Goal: Information Seeking & Learning: Learn about a topic

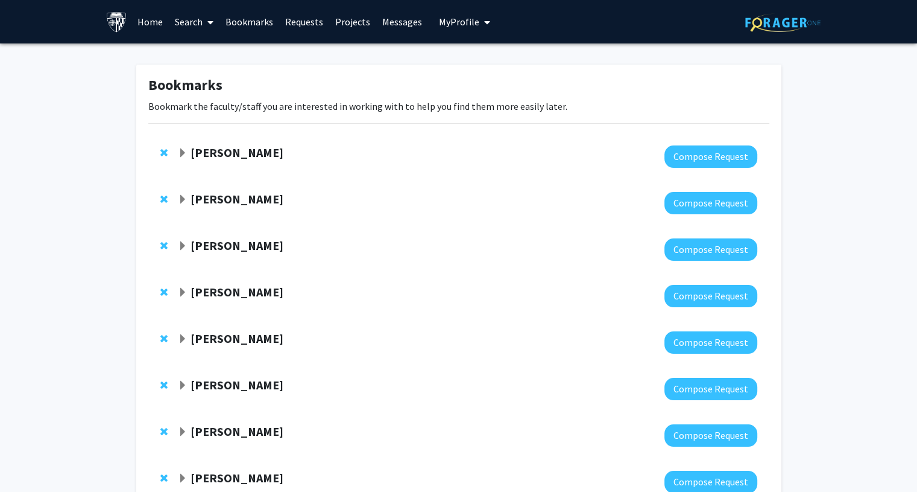
click at [244, 159] on strong "Ishan Barman" at bounding box center [237, 152] width 93 height 15
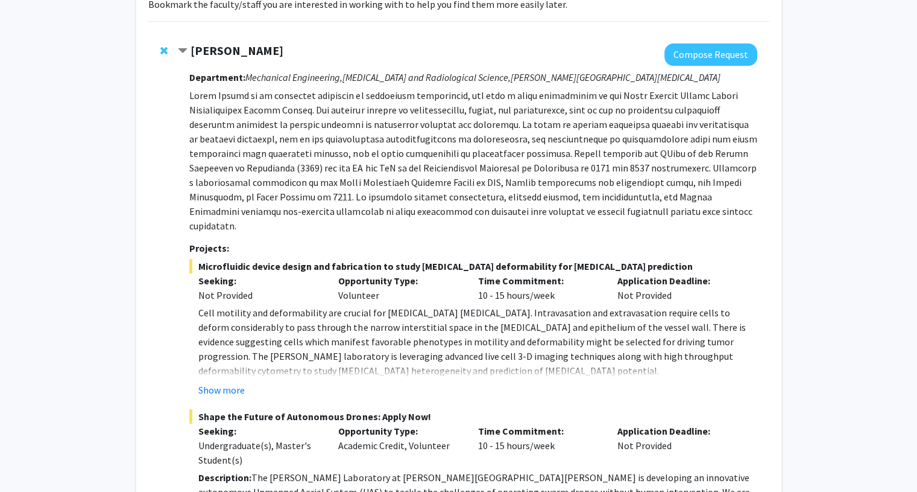
scroll to position [101, 0]
click at [212, 46] on strong "Ishan Barman" at bounding box center [237, 50] width 93 height 15
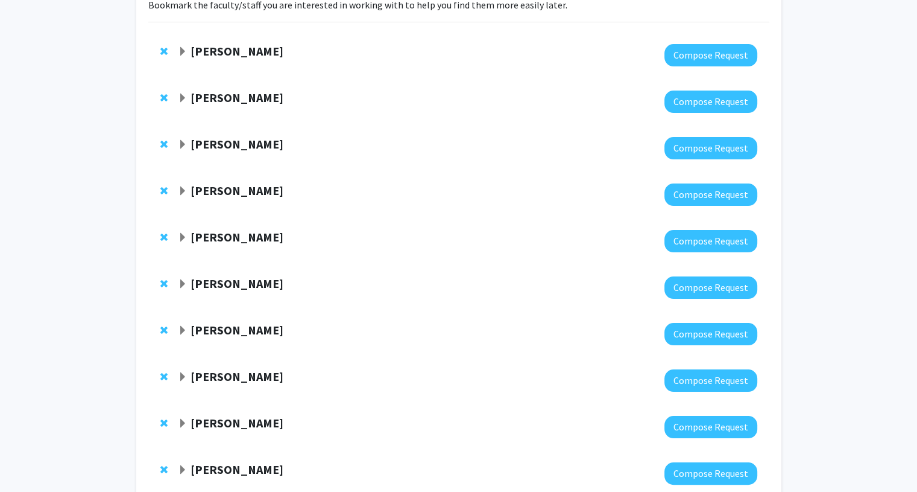
click at [235, 96] on strong "Raj Mukherjee" at bounding box center [237, 97] width 93 height 15
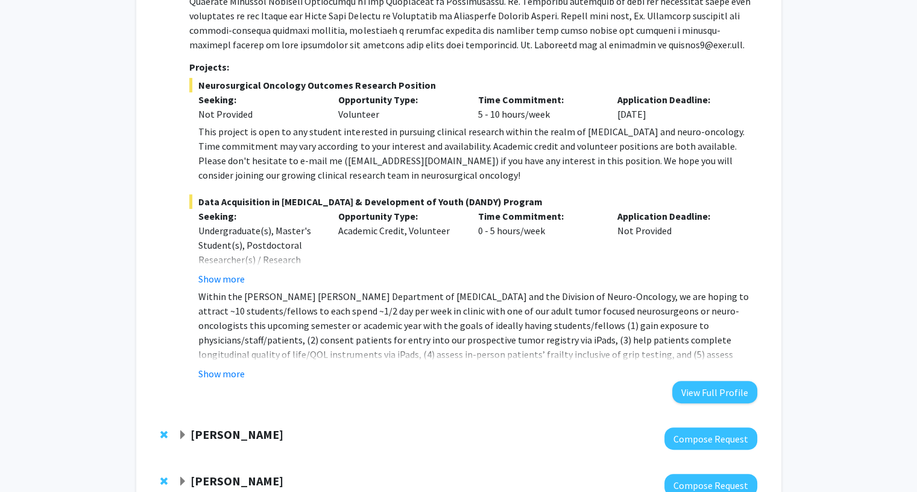
scroll to position [301, 0]
click at [230, 281] on button "Show more" at bounding box center [221, 278] width 46 height 14
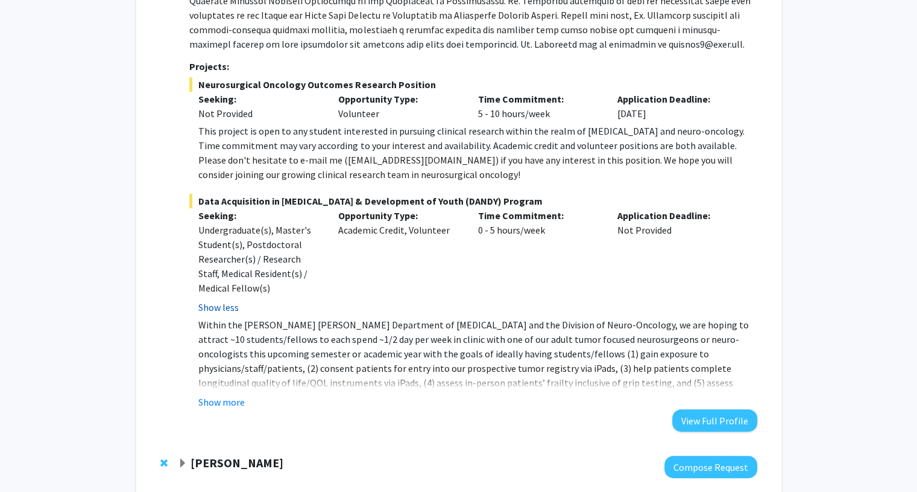
scroll to position [361, 0]
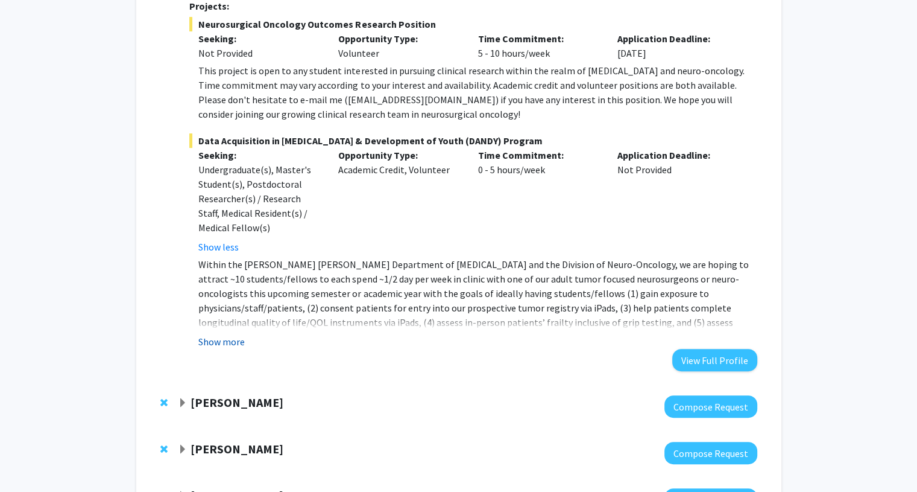
click at [223, 335] on button "Show more" at bounding box center [221, 341] width 46 height 14
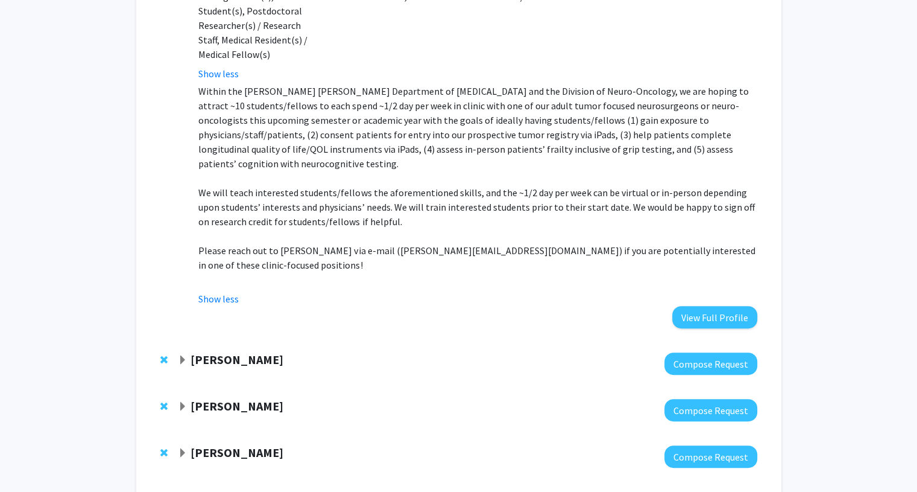
scroll to position [534, 0]
click at [229, 352] on strong "Arvind Pathak" at bounding box center [237, 359] width 93 height 15
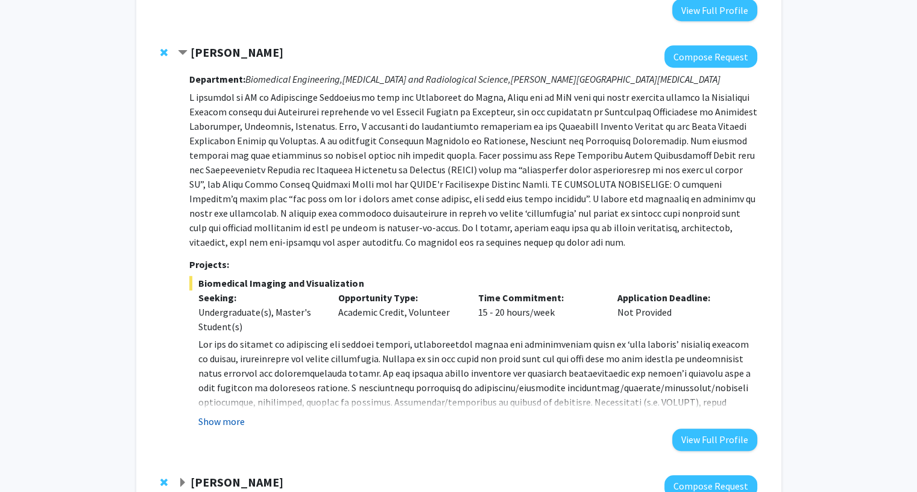
scroll to position [858, 0]
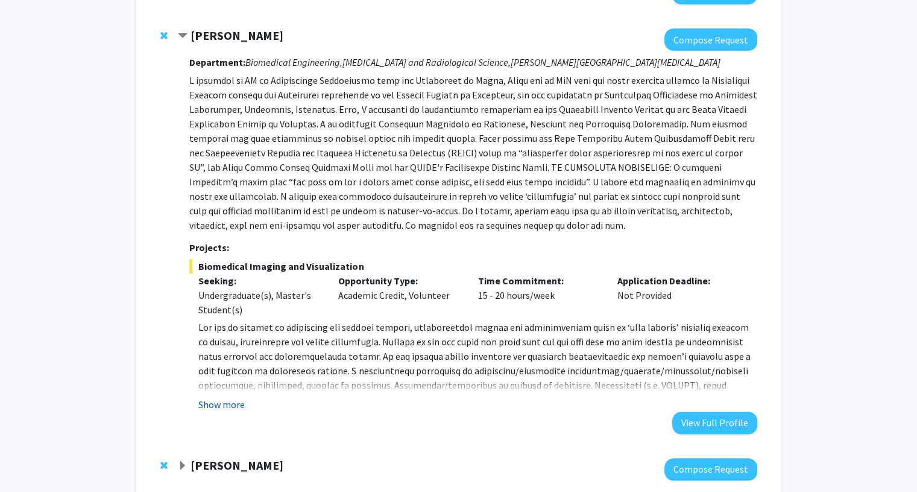
click at [217, 397] on button "Show more" at bounding box center [221, 404] width 46 height 14
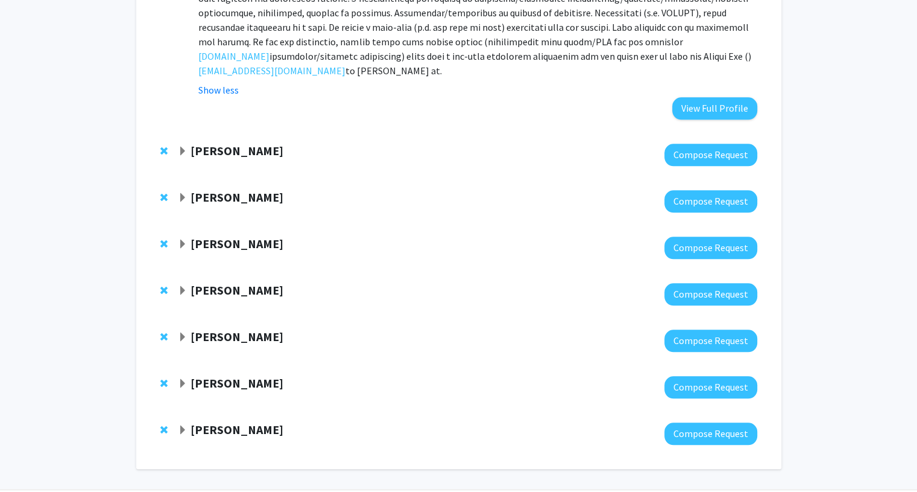
scroll to position [1241, 0]
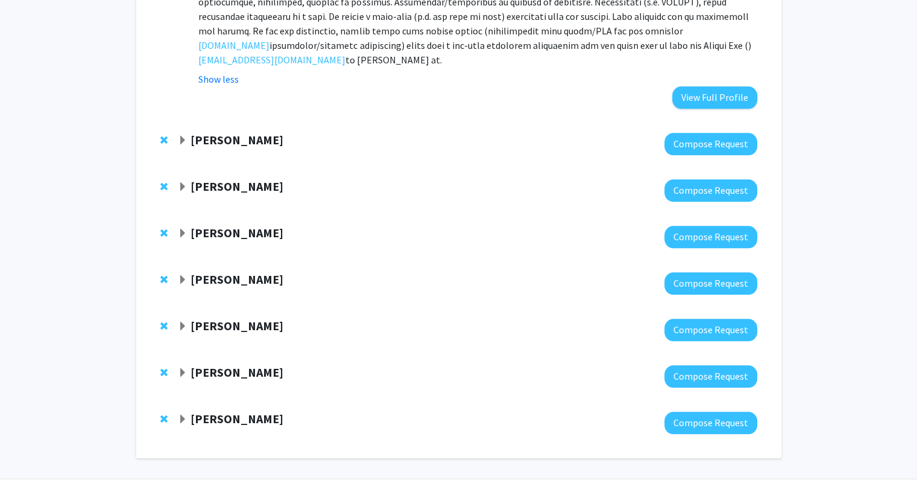
click at [251, 132] on strong "Yannis Paulus" at bounding box center [237, 139] width 93 height 15
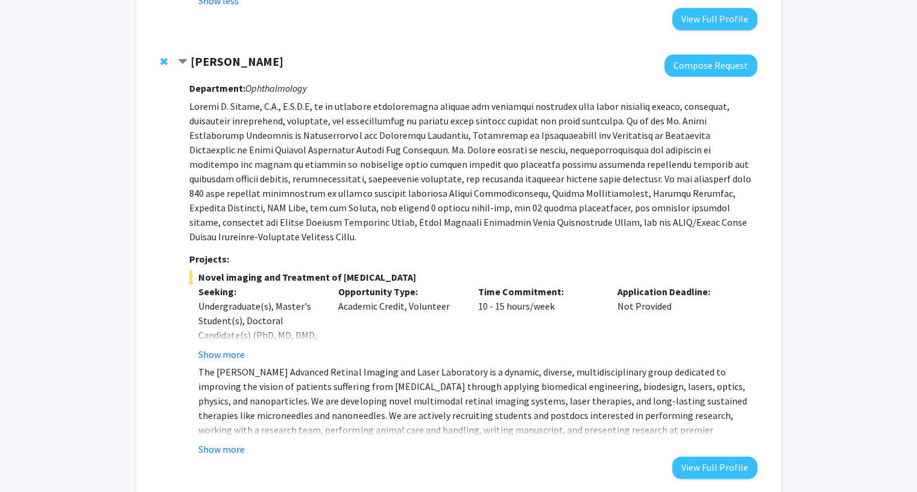
scroll to position [1320, 0]
click at [224, 441] on button "Show more" at bounding box center [221, 448] width 46 height 14
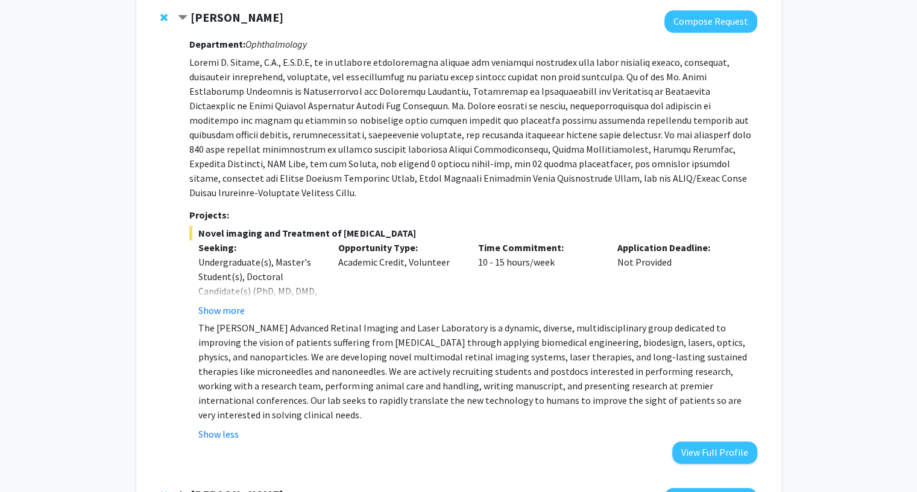
scroll to position [1363, 0]
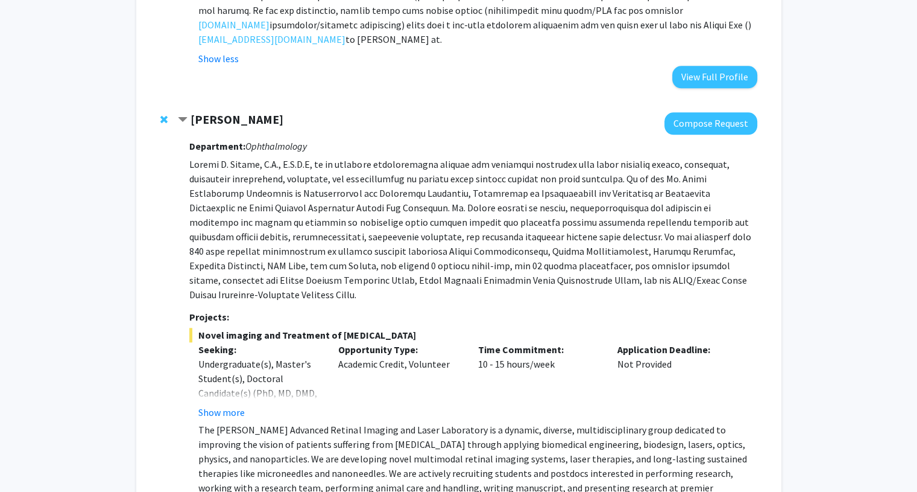
click at [224, 112] on strong "Yannis Paulus" at bounding box center [237, 119] width 93 height 15
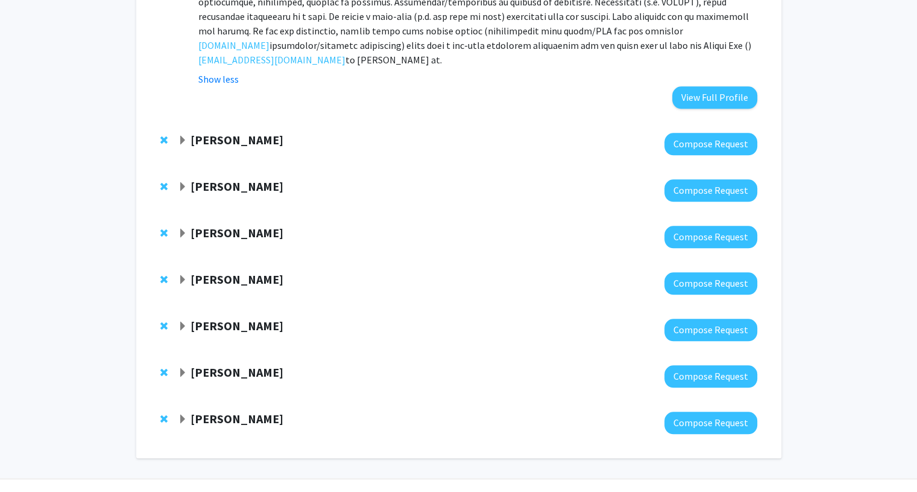
click at [223, 179] on strong "Sixuan Li" at bounding box center [237, 186] width 93 height 15
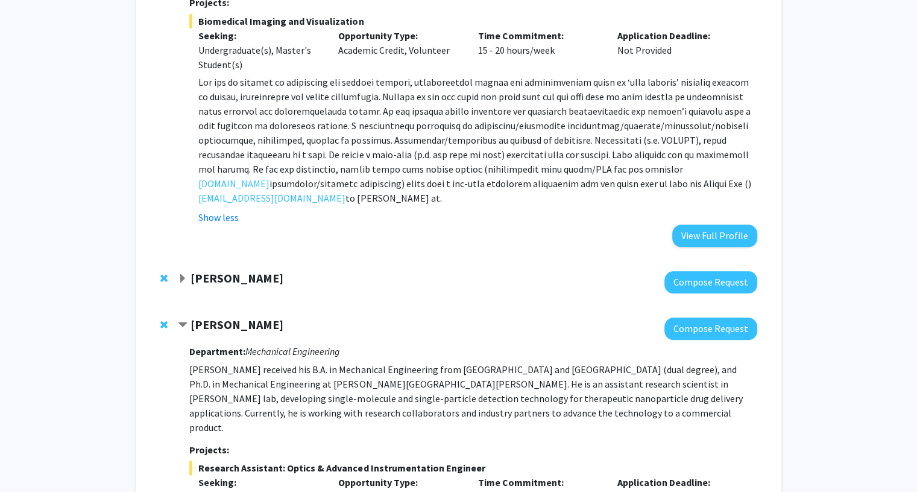
scroll to position [1104, 0]
click at [250, 270] on strong "Yannis Paulus" at bounding box center [237, 277] width 93 height 15
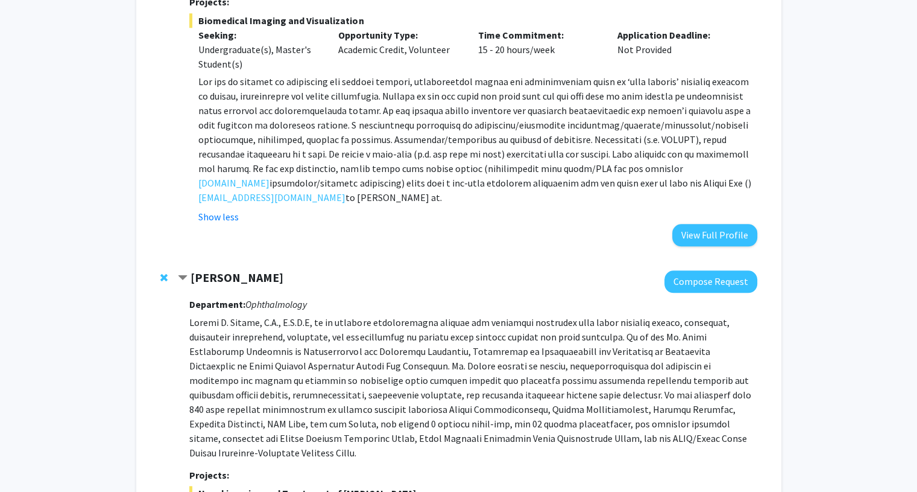
click at [250, 270] on strong "Yannis Paulus" at bounding box center [237, 277] width 93 height 15
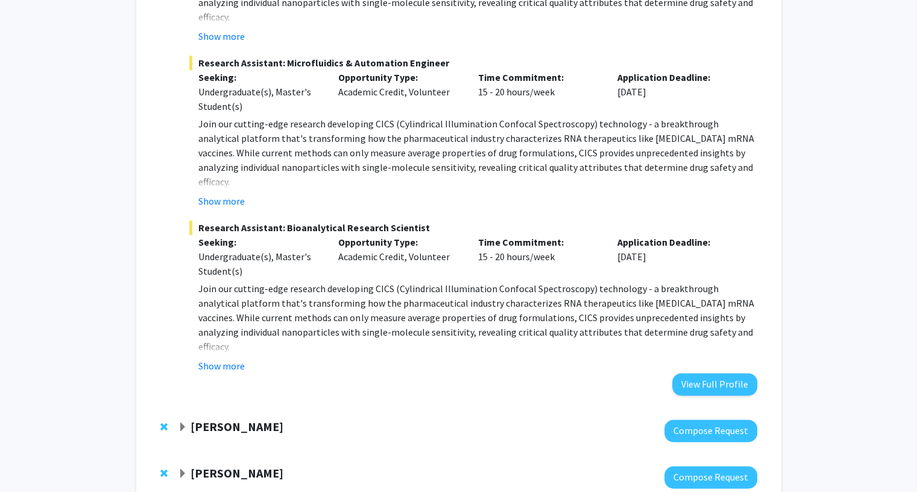
scroll to position [1675, 0]
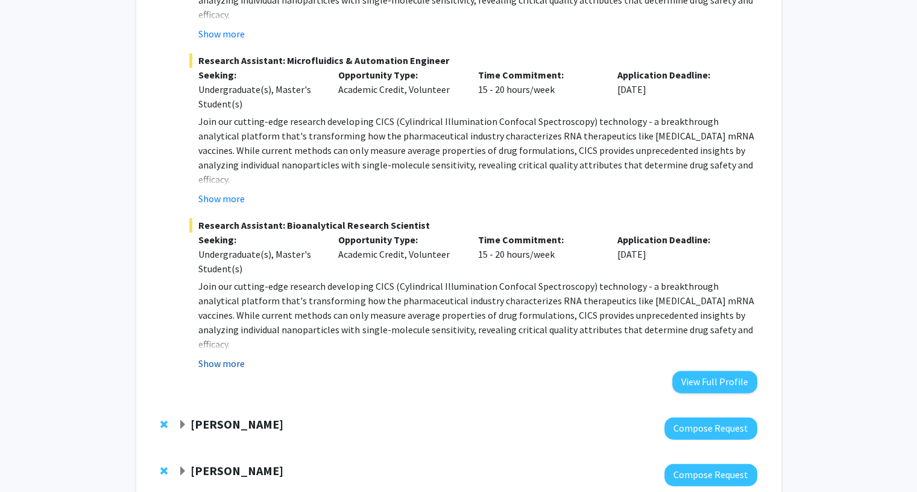
click at [233, 356] on button "Show more" at bounding box center [221, 363] width 46 height 14
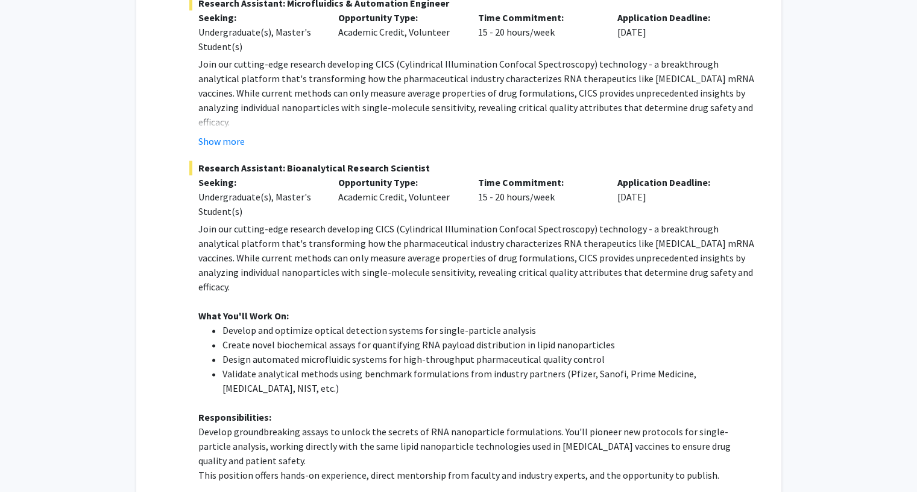
scroll to position [1679, 0]
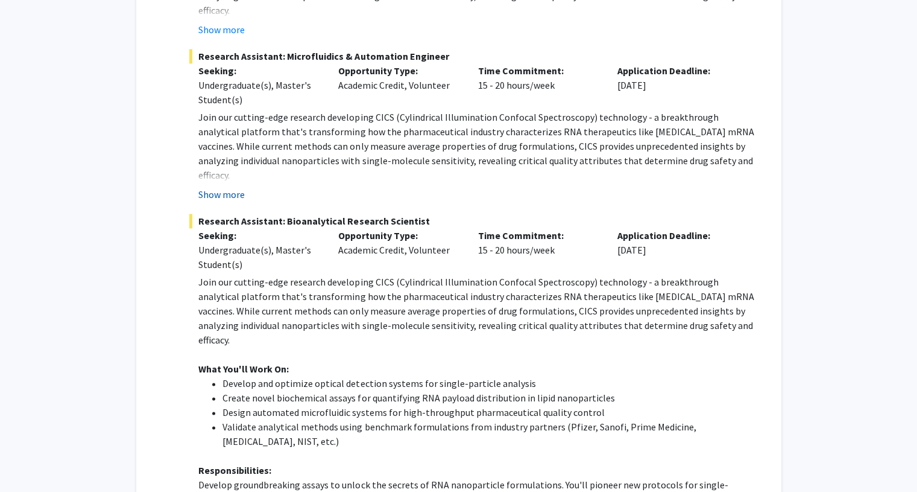
click at [224, 187] on button "Show more" at bounding box center [221, 194] width 46 height 14
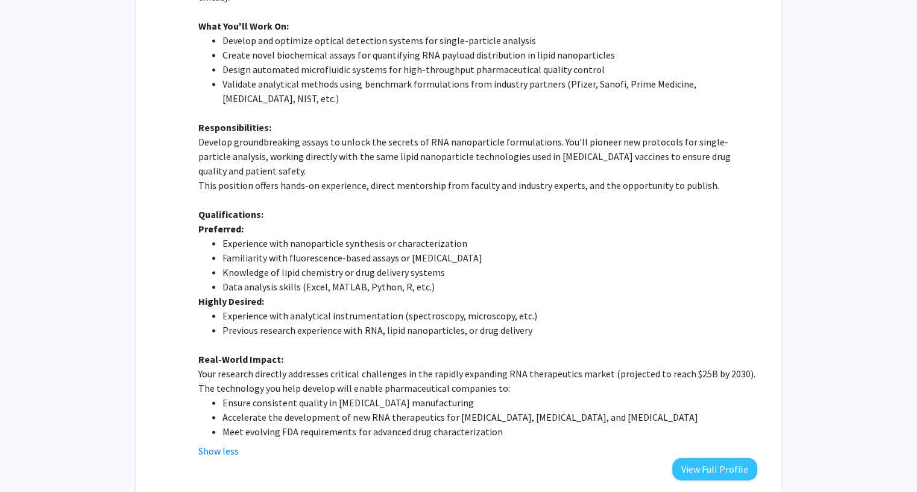
scroll to position [2434, 0]
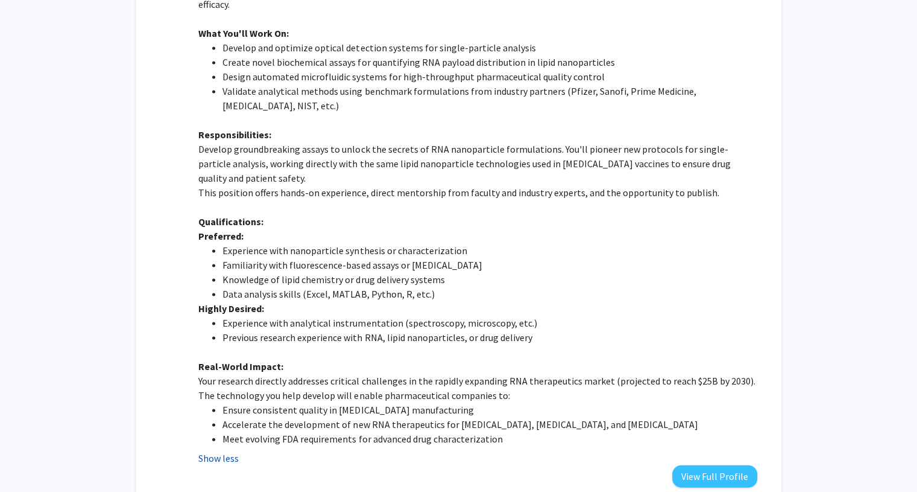
click at [232, 451] on button "Show less" at bounding box center [218, 458] width 40 height 14
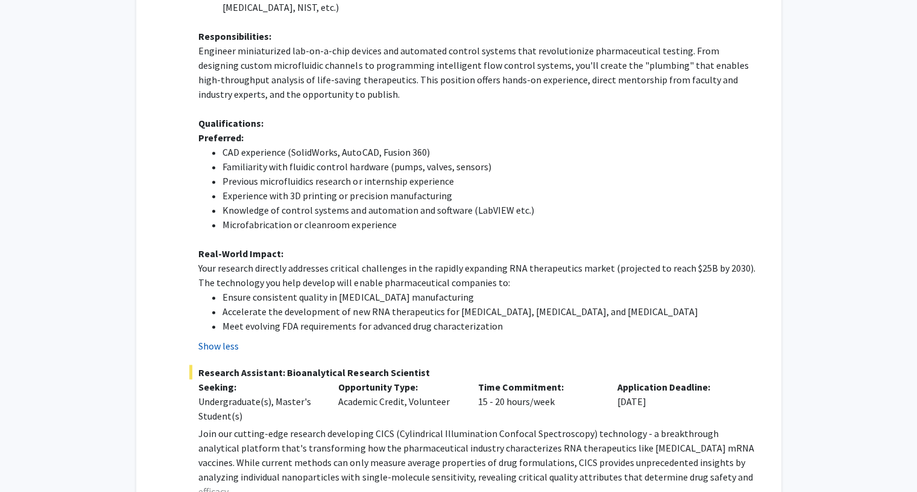
click at [232, 338] on button "Show less" at bounding box center [218, 345] width 40 height 14
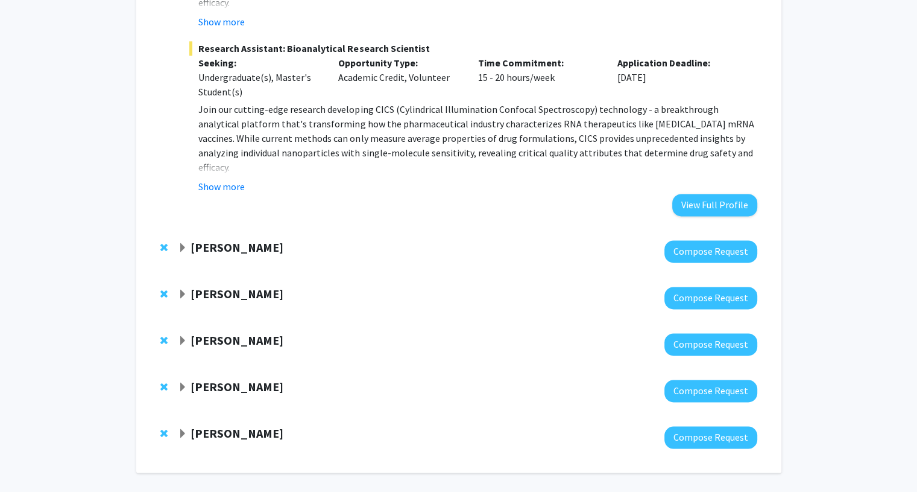
click at [224, 239] on strong "Utthara Nayar" at bounding box center [237, 246] width 93 height 15
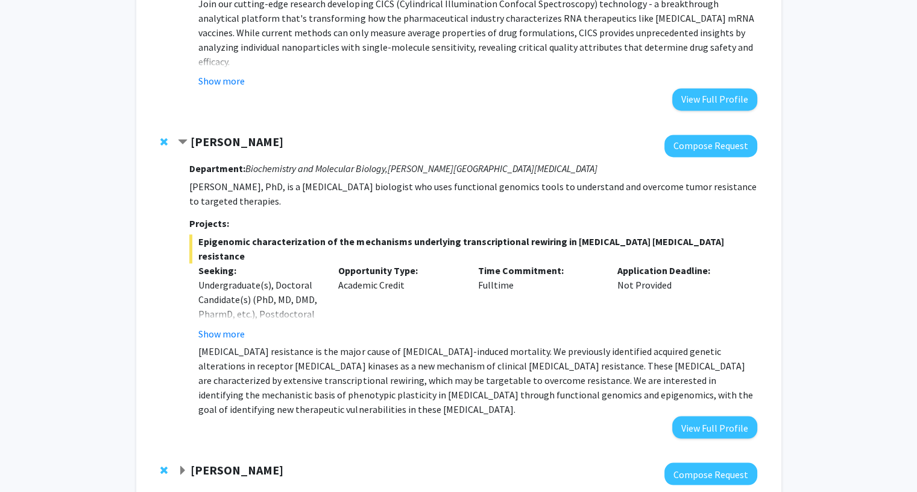
scroll to position [1958, 0]
click at [236, 325] on button "Show more" at bounding box center [221, 332] width 46 height 14
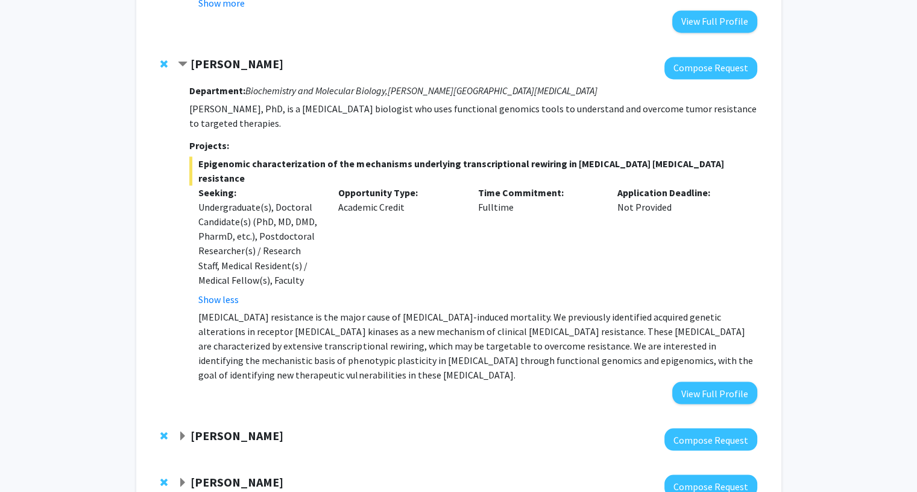
scroll to position [2034, 0]
click at [737, 382] on button "View Full Profile" at bounding box center [714, 393] width 85 height 22
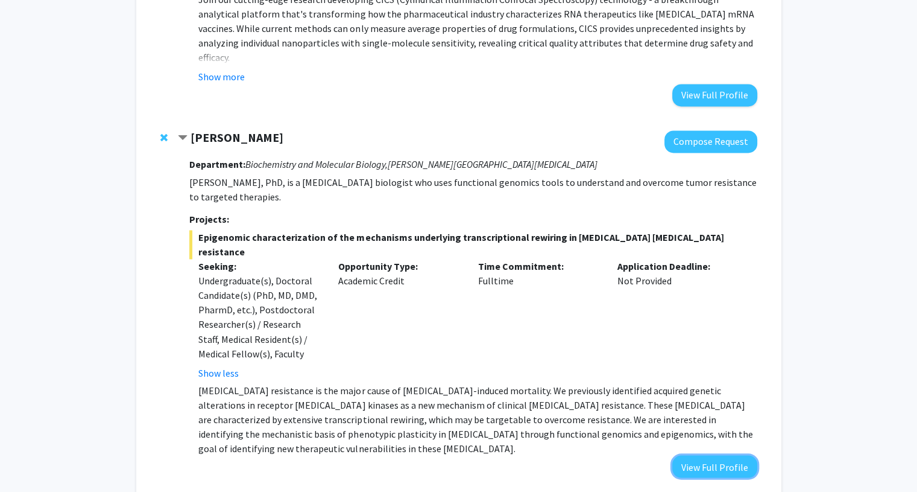
scroll to position [1961, 0]
click at [238, 130] on strong "Utthara Nayar" at bounding box center [237, 137] width 93 height 15
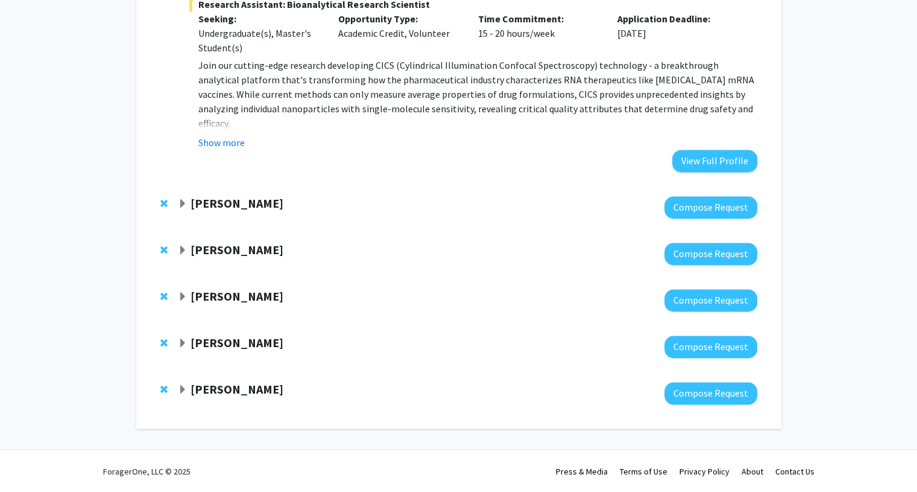
scroll to position [1851, 0]
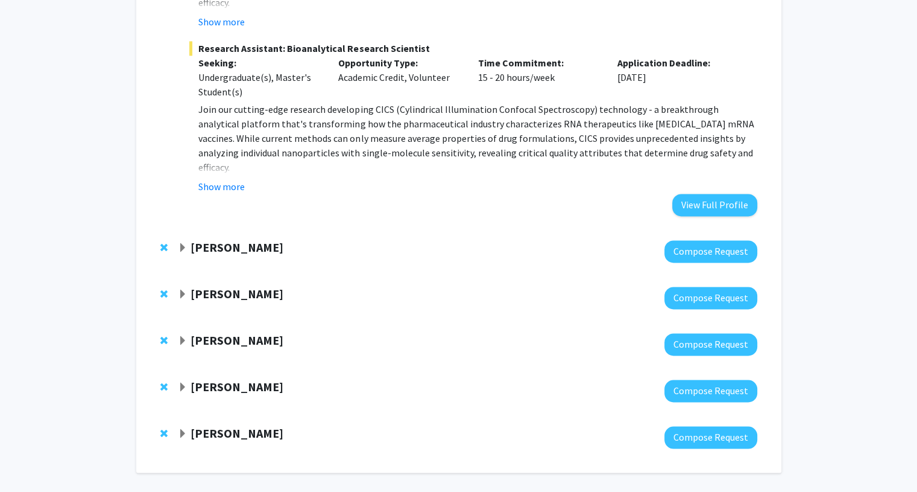
click at [222, 274] on div "Carlos Romo Compose Request" at bounding box center [458, 297] width 621 height 46
click at [226, 286] on strong "Carlos Romo" at bounding box center [237, 293] width 93 height 15
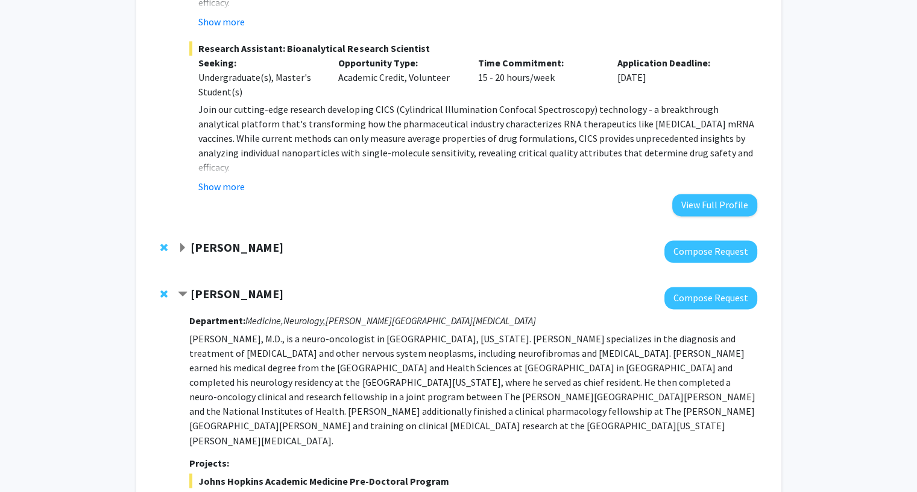
scroll to position [1961, 0]
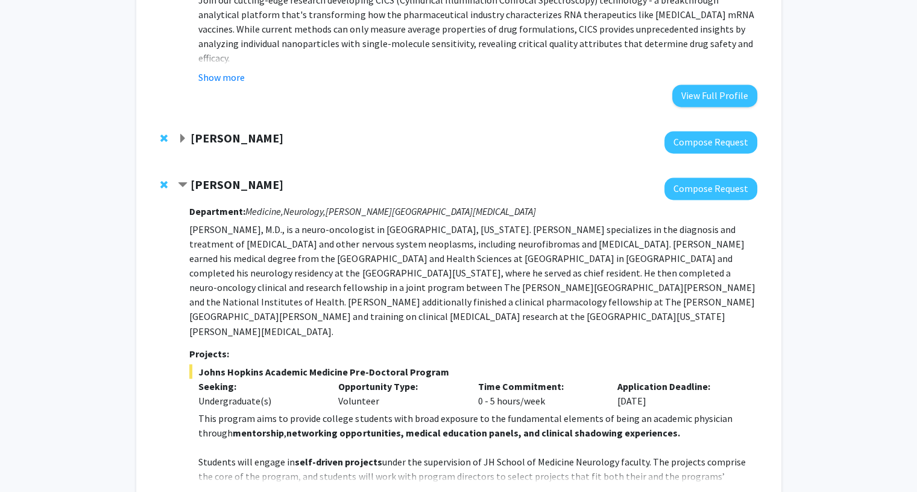
click at [233, 487] on button "Show more" at bounding box center [221, 494] width 46 height 14
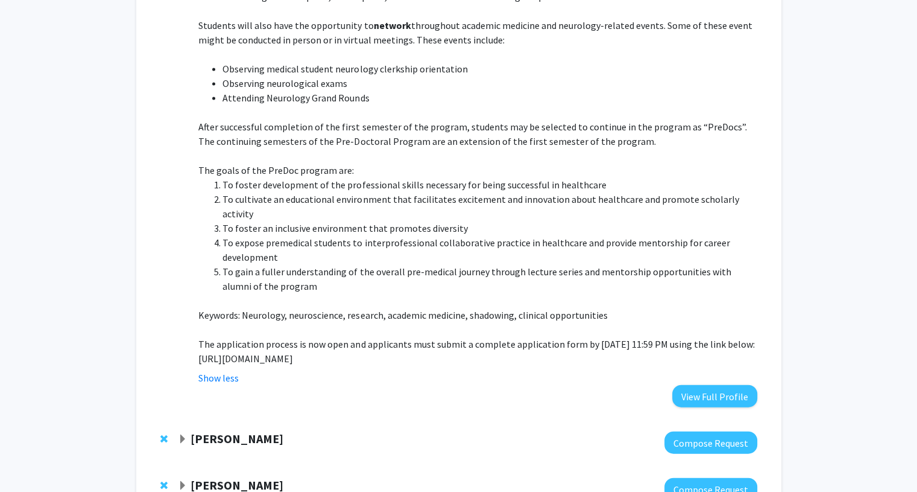
scroll to position [2605, 0]
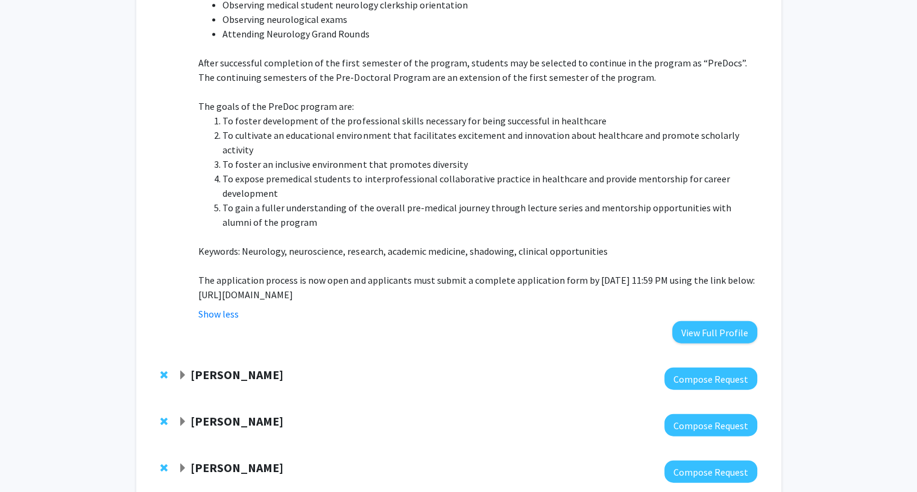
click at [246, 367] on strong "Karen Fleming" at bounding box center [237, 374] width 93 height 15
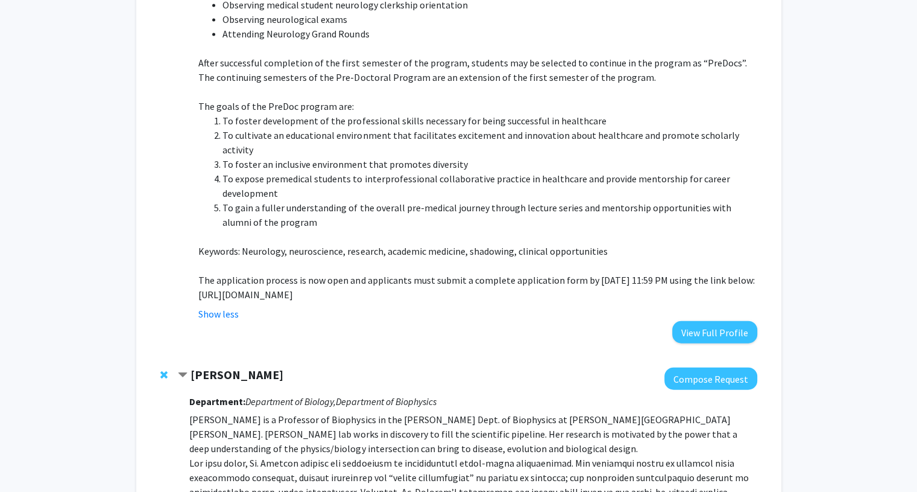
click at [265, 287] on p "https://docs.google.com/forms/d/e/1FAIpQLSfs9lKRobckOITW585IvGZb3cvsBE6oiZybaV9…" at bounding box center [477, 294] width 558 height 14
copy p "https://docs.google.com/forms/d/e/1FAIpQLSfs9lKRobckOITW585IvGZb3cvsBE6oiZybaV9…"
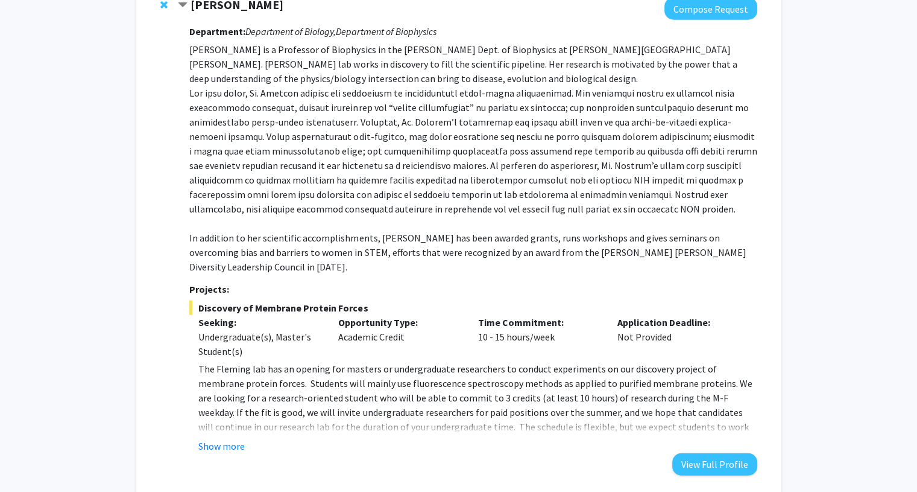
scroll to position [2975, 0]
click at [229, 438] on button "Show more" at bounding box center [221, 445] width 46 height 14
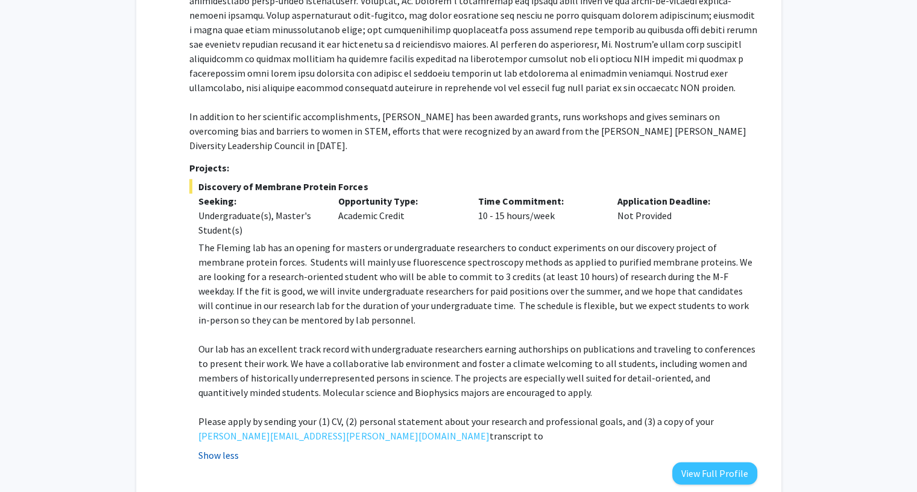
scroll to position [3181, 0]
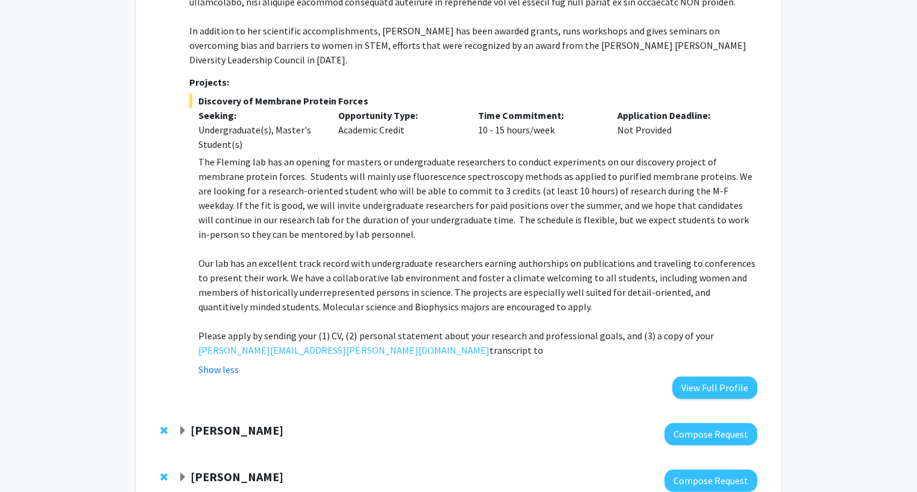
click at [212, 422] on strong "[PERSON_NAME]" at bounding box center [237, 429] width 93 height 15
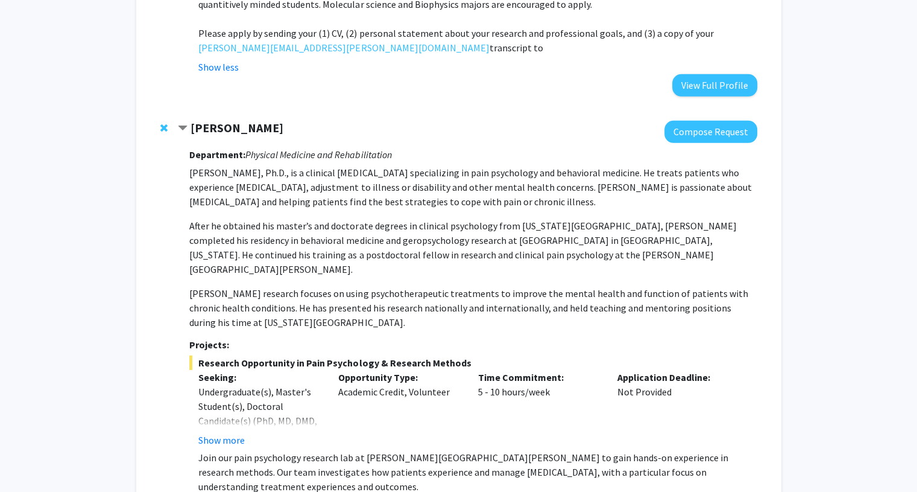
scroll to position [3543, 0]
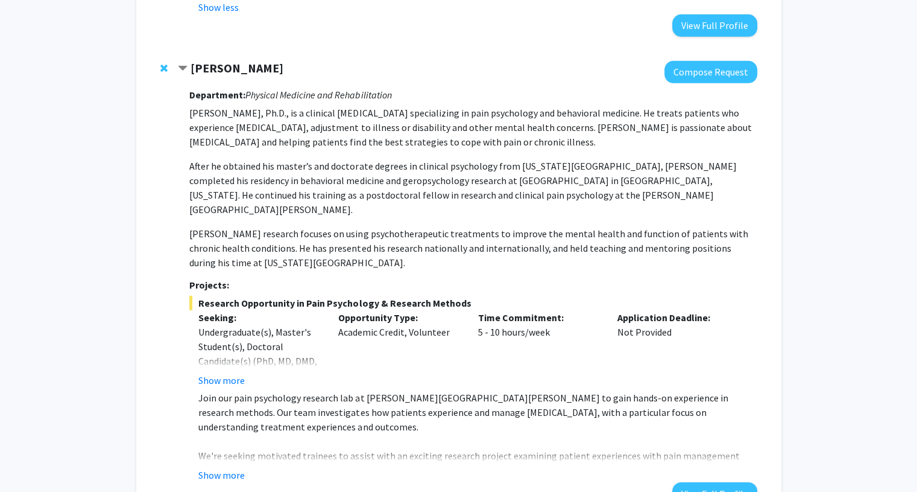
click at [229, 390] on fg-read-more "Join our pain psychology research lab at Johns Hopkins School of Medicine to ga…" at bounding box center [472, 436] width 567 height 92
click at [230, 467] on button "Show more" at bounding box center [221, 474] width 46 height 14
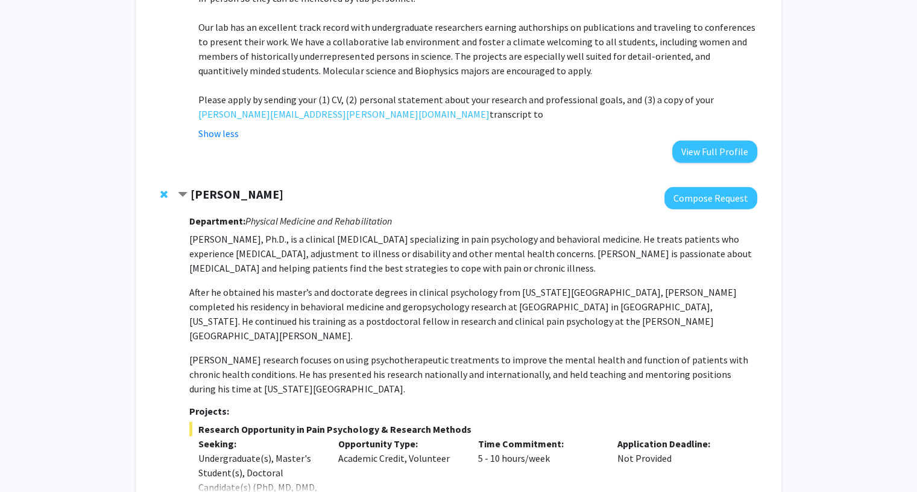
scroll to position [3425, 0]
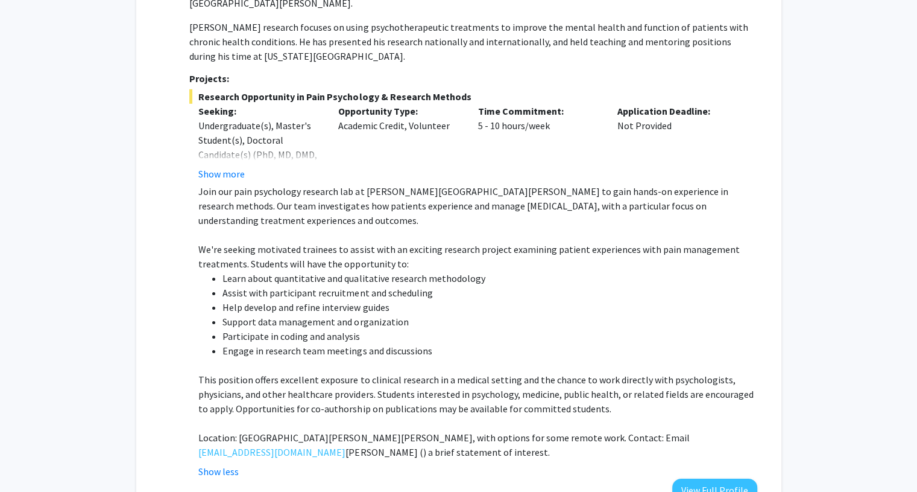
scroll to position [3773, 0]
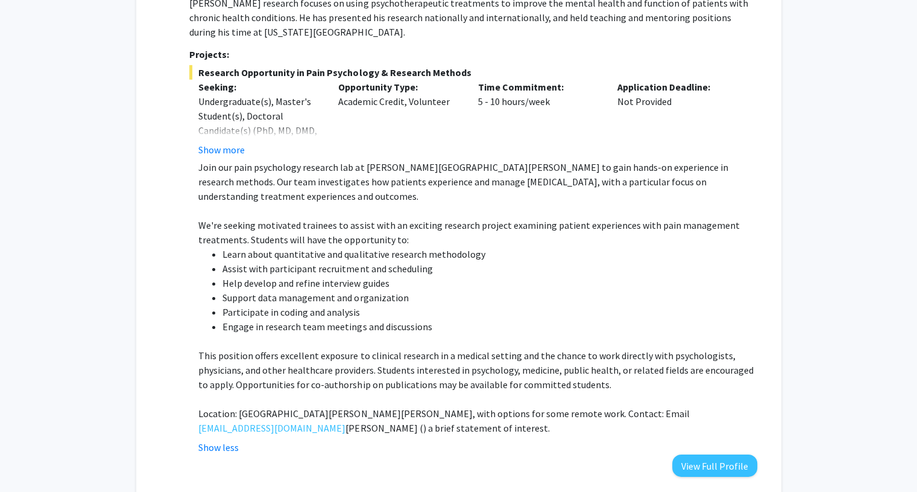
drag, startPoint x: 701, startPoint y: 354, endPoint x: 662, endPoint y: 322, distance: 50.1
click at [662, 406] on p "Location: The Johns Hopkins Hospital, with options for some remote work. Contac…" at bounding box center [477, 420] width 558 height 29
click at [702, 454] on button "View Full Profile" at bounding box center [714, 465] width 85 height 22
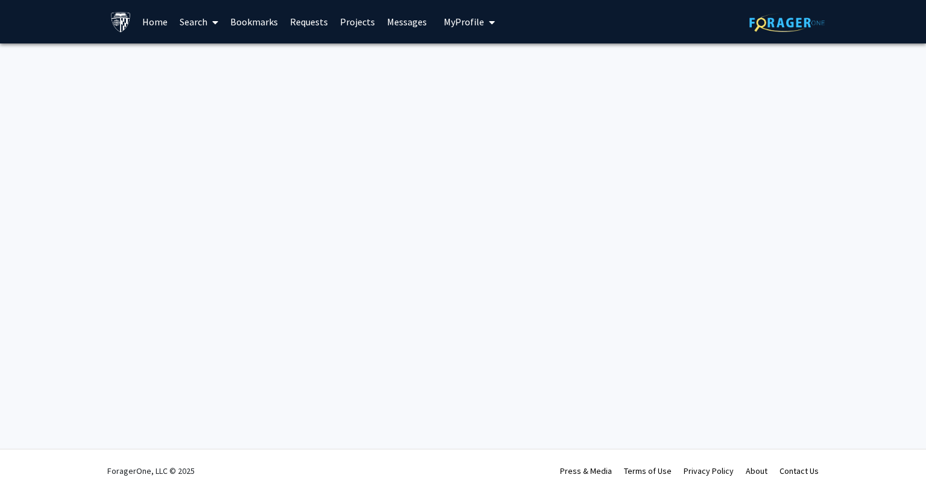
click at [667, 200] on div "Skip navigation Home Search Bookmarks Requests Projects Messages My Profile Che…" at bounding box center [463, 246] width 926 height 492
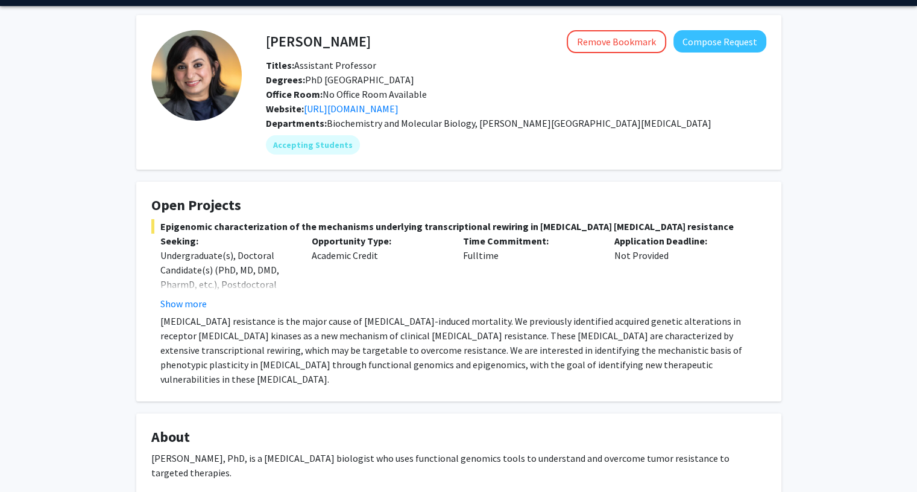
scroll to position [34, 0]
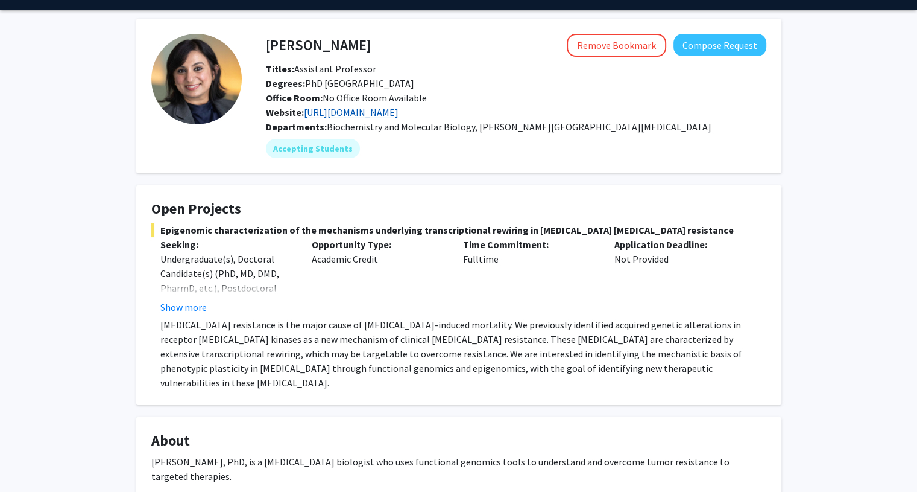
click at [354, 110] on link "[URL][DOMAIN_NAME]" at bounding box center [351, 112] width 95 height 12
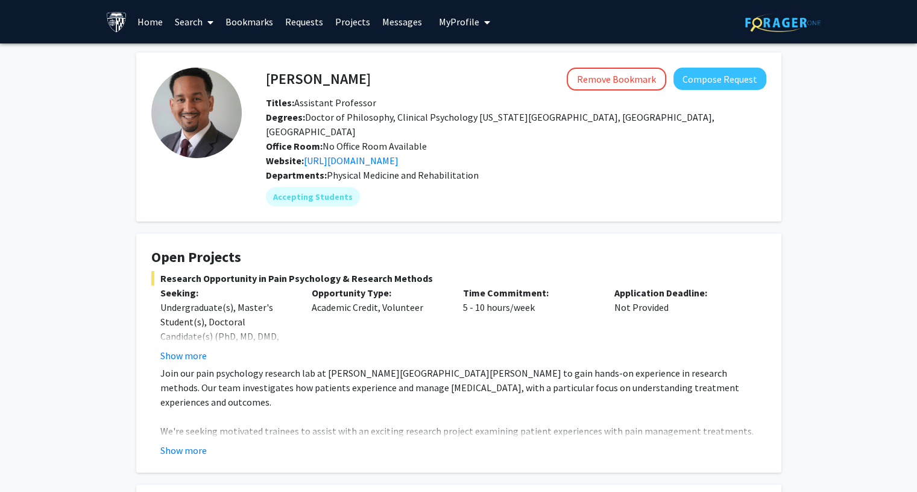
click at [380, 153] on div "Website: [URL][DOMAIN_NAME]" at bounding box center [516, 160] width 519 height 14
click at [384, 154] on link "[URL][DOMAIN_NAME]" at bounding box center [351, 160] width 95 height 12
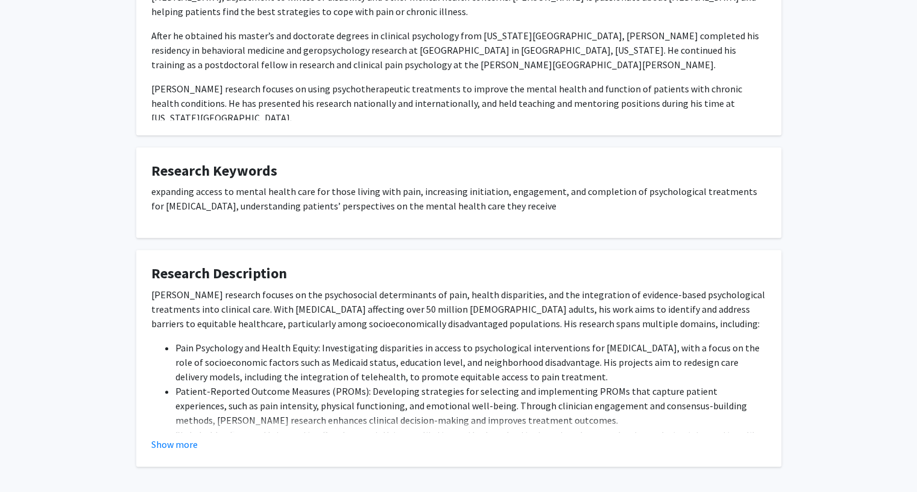
scroll to position [582, 0]
